Goal: Complete application form

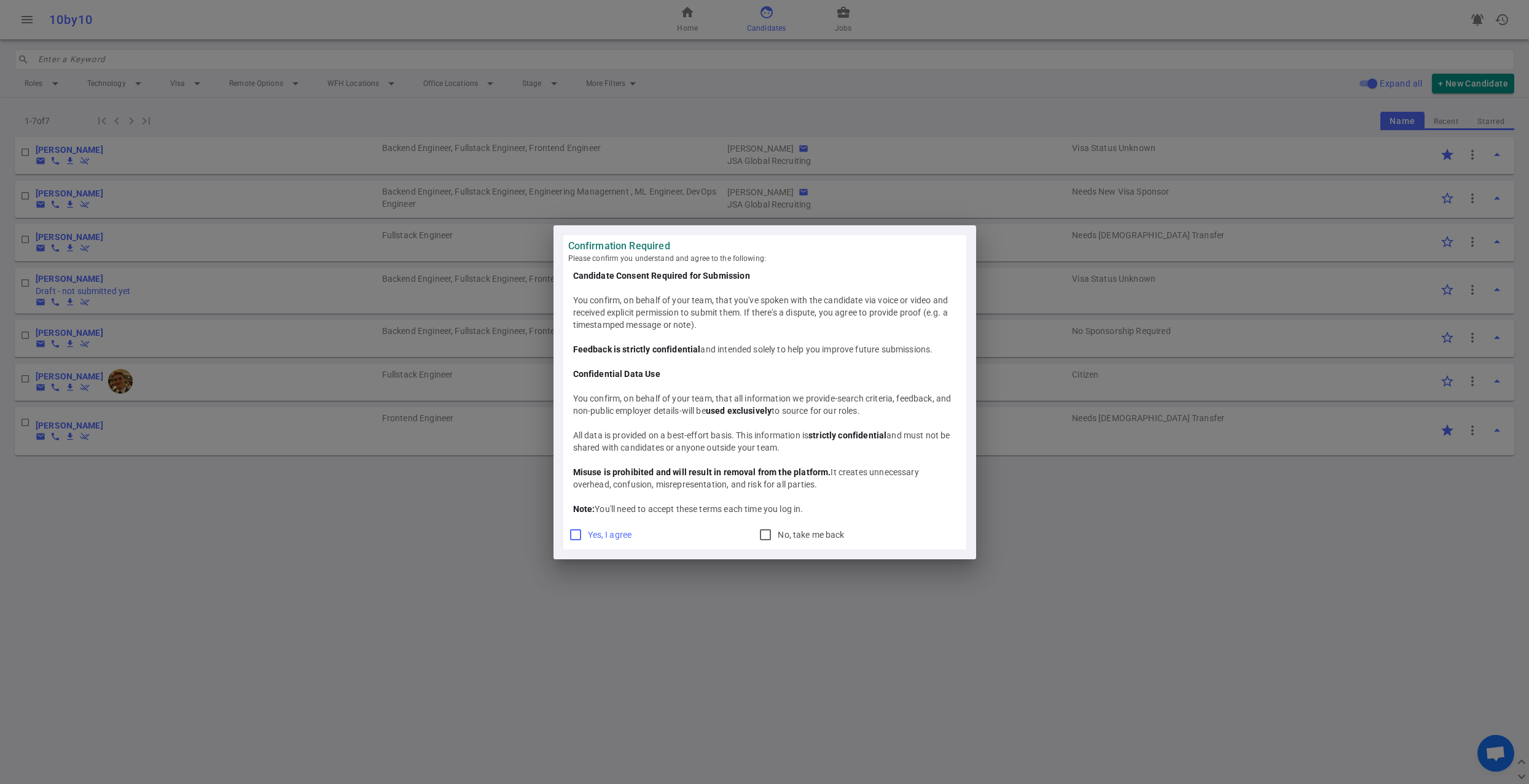
click at [581, 535] on input "Yes, I agree" at bounding box center [575, 535] width 15 height 15
checkbox input "true"
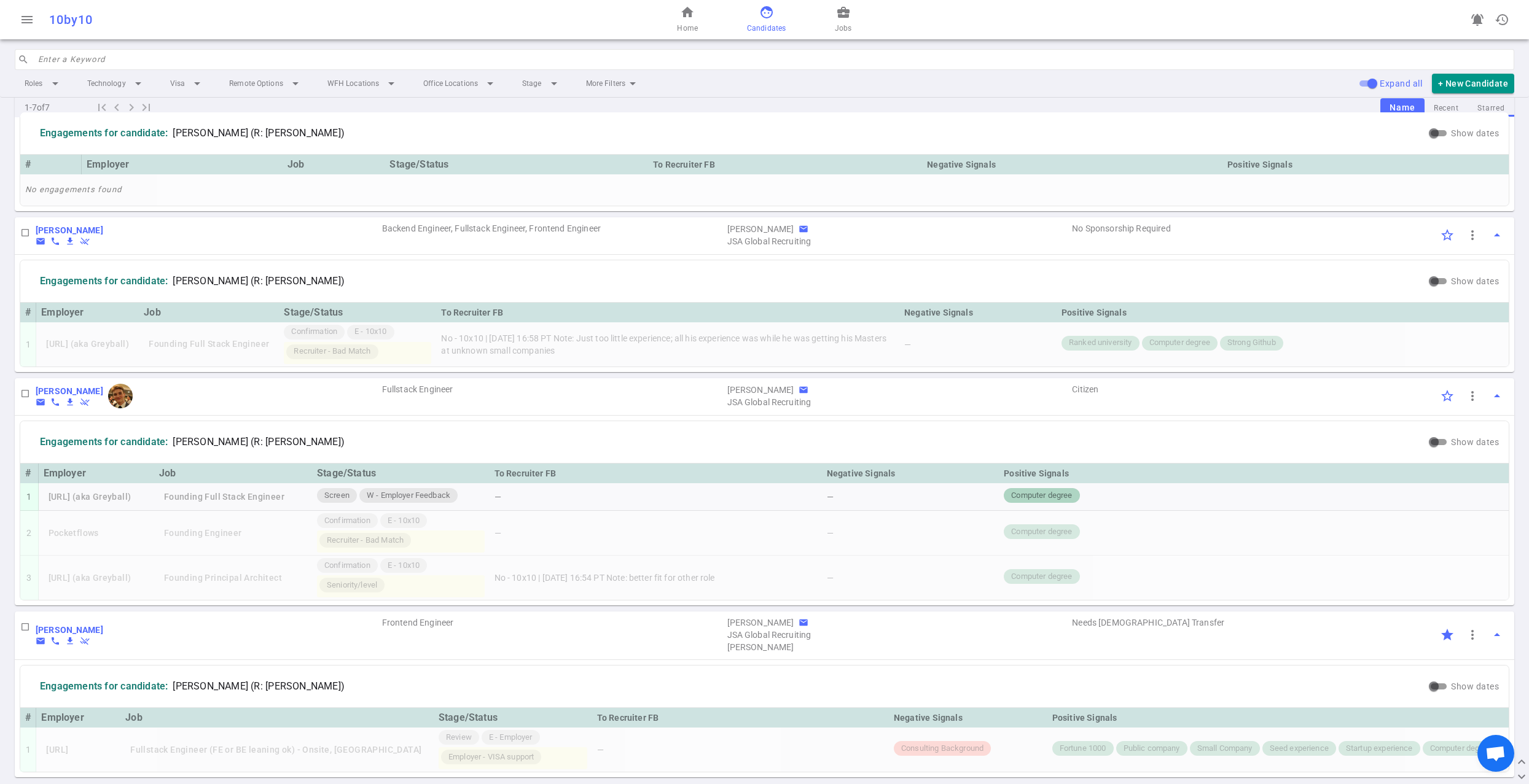
scroll to position [694, 0]
